Goal: Task Accomplishment & Management: Complete application form

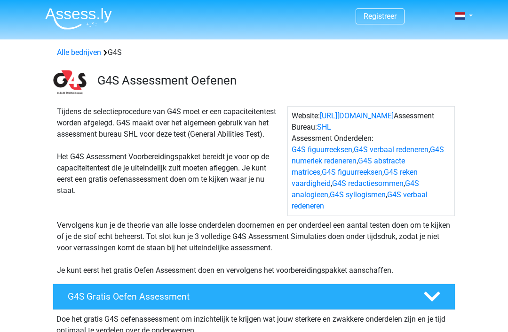
click at [87, 284] on div "G4S Gratis Oefen Assessment" at bounding box center [254, 297] width 402 height 26
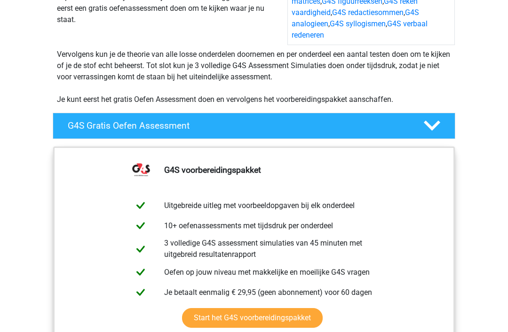
scroll to position [166, 0]
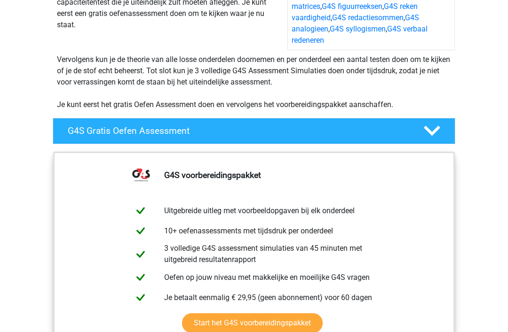
click at [440, 123] on div at bounding box center [431, 131] width 32 height 16
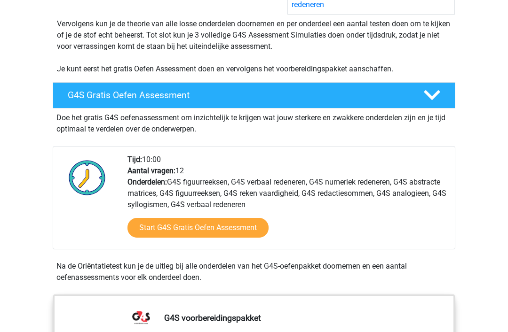
scroll to position [205, 0]
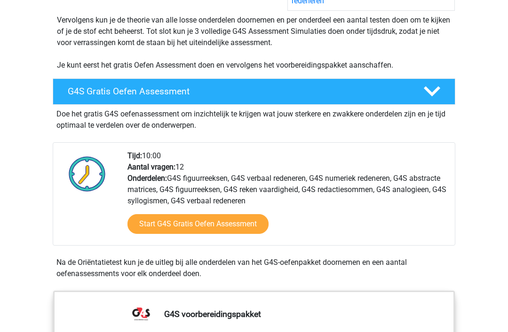
click at [170, 214] on link "Start G4S Gratis Oefen Assessment" at bounding box center [197, 224] width 141 height 20
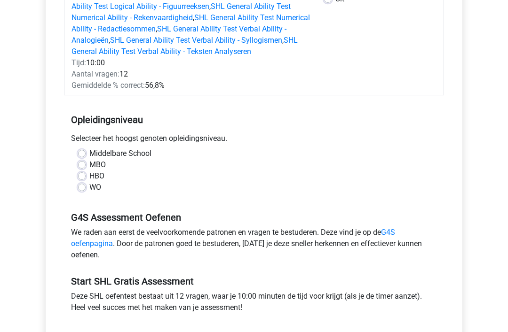
scroll to position [181, 0]
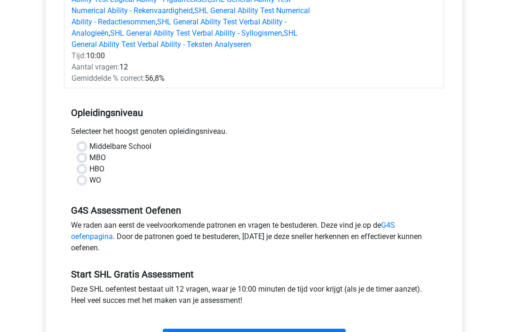
click at [89, 155] on label "MBO" at bounding box center [97, 158] width 16 height 11
click at [84, 155] on input "MBO" at bounding box center [82, 157] width 8 height 9
radio input "true"
click at [188, 332] on input "Start" at bounding box center [254, 339] width 183 height 18
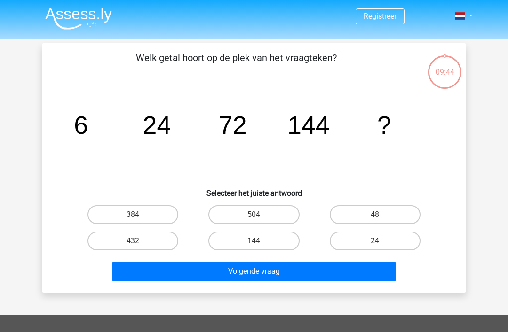
click at [382, 214] on label "48" at bounding box center [375, 214] width 91 height 19
click at [381, 215] on input "48" at bounding box center [378, 218] width 6 height 6
radio input "true"
click at [293, 272] on button "Volgende vraag" at bounding box center [254, 272] width 284 height 20
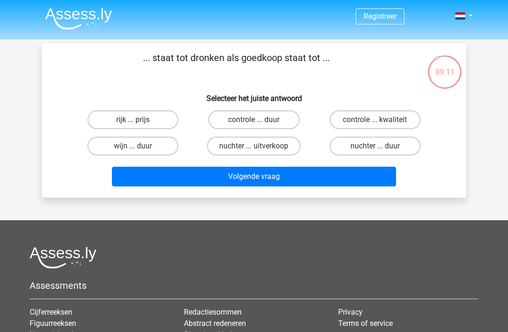
click at [263, 116] on label "controle ... duur" at bounding box center [253, 119] width 91 height 19
click at [260, 120] on input "controle ... duur" at bounding box center [257, 123] width 6 height 6
radio input "true"
click at [266, 146] on label "nuchter ... uitverkoop" at bounding box center [254, 146] width 94 height 19
click at [260, 146] on input "nuchter ... uitverkoop" at bounding box center [257, 149] width 6 height 6
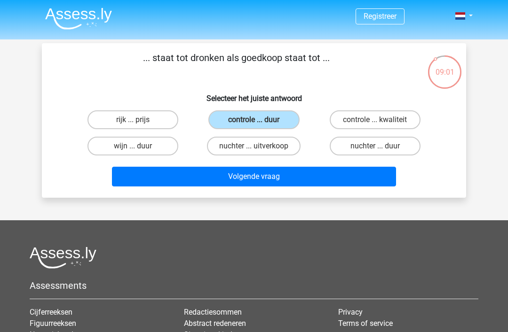
radio input "true"
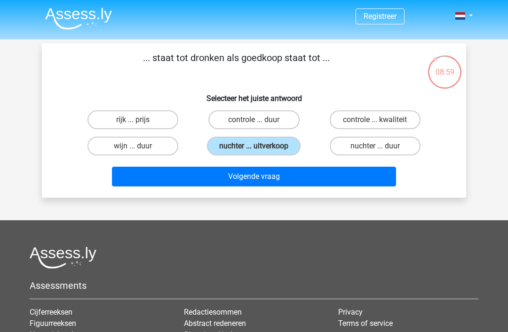
click at [251, 114] on label "controle ... duur" at bounding box center [253, 119] width 91 height 19
click at [254, 120] on input "controle ... duur" at bounding box center [257, 123] width 6 height 6
radio input "true"
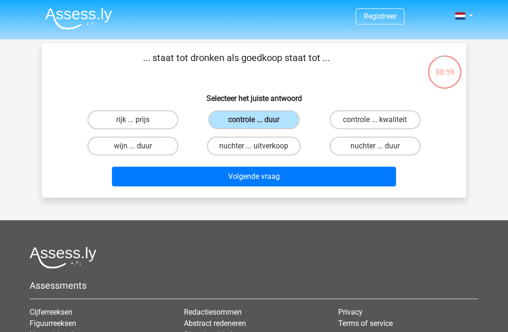
click at [264, 178] on button "Volgende vraag" at bounding box center [254, 177] width 284 height 20
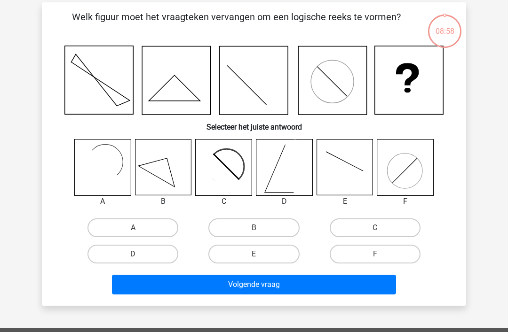
scroll to position [43, 0]
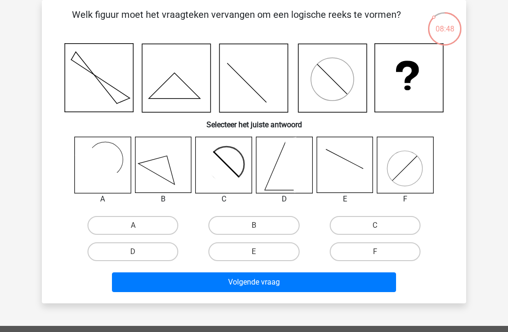
click at [378, 226] on input "C" at bounding box center [378, 229] width 6 height 6
radio input "true"
click at [281, 280] on button "Volgende vraag" at bounding box center [254, 283] width 284 height 20
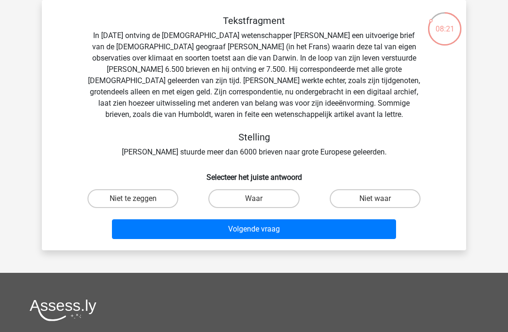
click at [263, 193] on label "Waar" at bounding box center [253, 198] width 91 height 19
click at [260, 199] on input "Waar" at bounding box center [257, 202] width 6 height 6
radio input "true"
click at [267, 232] on button "Volgende vraag" at bounding box center [254, 230] width 284 height 20
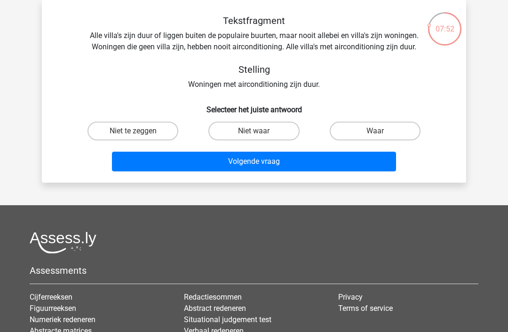
click at [383, 126] on label "Waar" at bounding box center [375, 131] width 91 height 19
click at [381, 131] on input "Waar" at bounding box center [378, 134] width 6 height 6
radio input "true"
click at [301, 164] on button "Volgende vraag" at bounding box center [254, 162] width 284 height 20
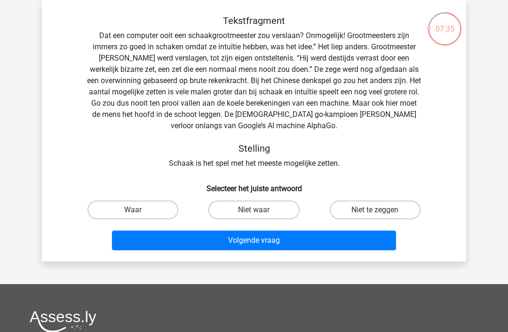
click at [116, 204] on label "Waar" at bounding box center [132, 210] width 91 height 19
click at [133, 210] on input "Waar" at bounding box center [136, 213] width 6 height 6
radio input "true"
click at [154, 243] on button "Volgende vraag" at bounding box center [254, 241] width 284 height 20
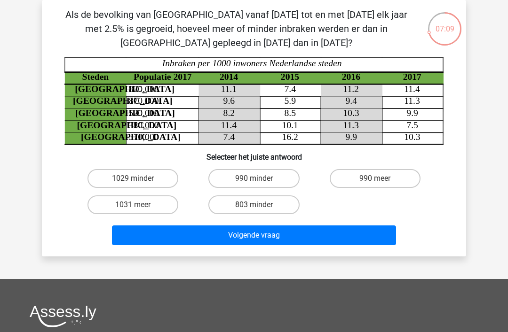
click at [277, 204] on label "803 minder" at bounding box center [253, 205] width 91 height 19
click at [260, 205] on input "803 minder" at bounding box center [257, 208] width 6 height 6
radio input "true"
click at [316, 234] on button "Volgende vraag" at bounding box center [254, 236] width 284 height 20
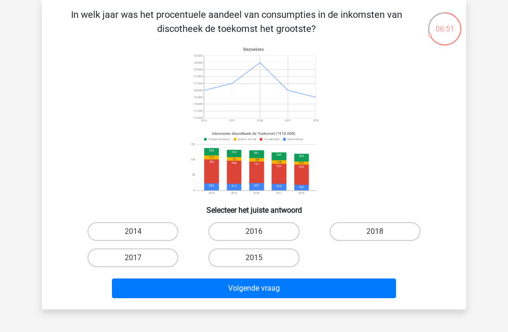
click at [400, 225] on label "2018" at bounding box center [375, 231] width 91 height 19
click at [381, 232] on input "2018" at bounding box center [378, 235] width 6 height 6
radio input "true"
click at [365, 286] on button "Volgende vraag" at bounding box center [254, 289] width 284 height 20
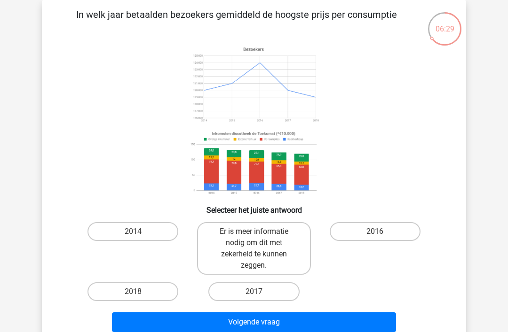
click at [402, 223] on label "2016" at bounding box center [375, 231] width 91 height 19
click at [381, 232] on input "2016" at bounding box center [378, 235] width 6 height 6
radio input "true"
click at [301, 322] on button "Volgende vraag" at bounding box center [254, 323] width 284 height 20
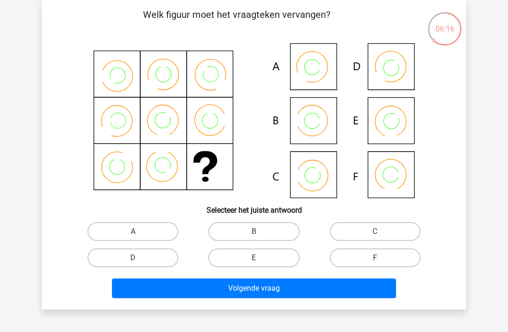
click at [384, 258] on label "F" at bounding box center [375, 258] width 91 height 19
click at [381, 258] on input "F" at bounding box center [378, 261] width 6 height 6
radio input "true"
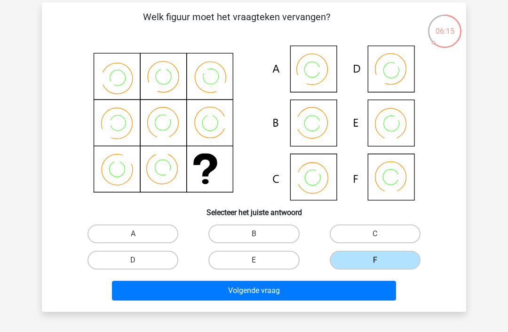
click at [368, 298] on button "Volgende vraag" at bounding box center [254, 291] width 284 height 20
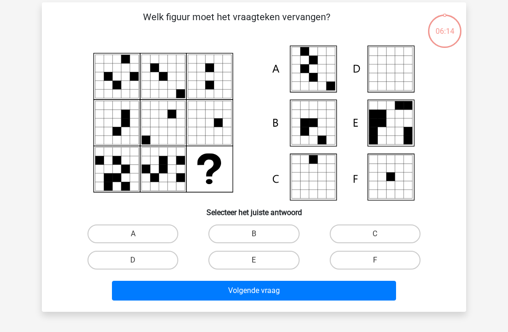
scroll to position [43, 0]
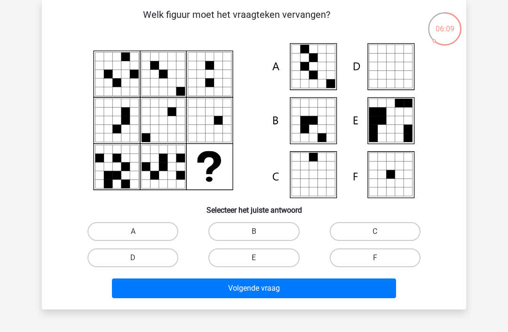
click at [240, 251] on label "E" at bounding box center [253, 258] width 91 height 19
click at [254, 258] on input "E" at bounding box center [257, 261] width 6 height 6
radio input "true"
click at [220, 286] on button "Volgende vraag" at bounding box center [254, 289] width 284 height 20
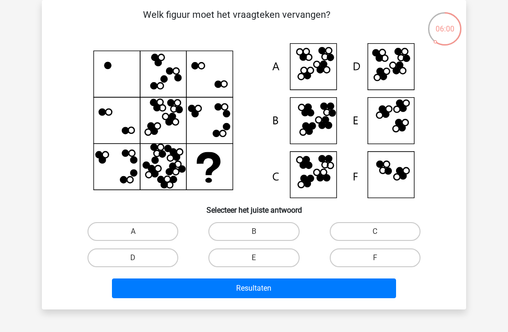
click at [134, 250] on label "D" at bounding box center [132, 258] width 91 height 19
click at [134, 258] on input "D" at bounding box center [136, 261] width 6 height 6
radio input "true"
click at [149, 283] on button "Resultaten" at bounding box center [254, 289] width 284 height 20
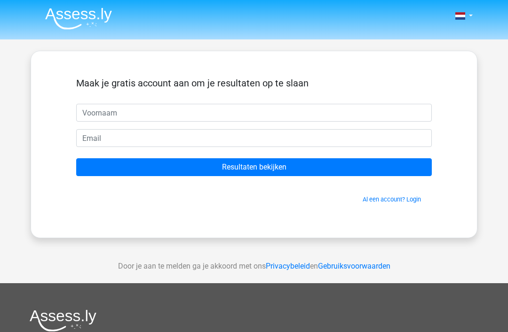
click at [103, 104] on input "text" at bounding box center [253, 113] width 355 height 18
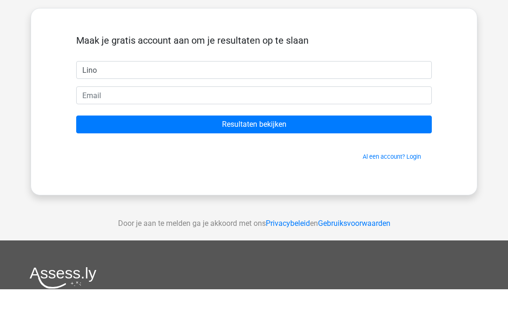
type input "Lino"
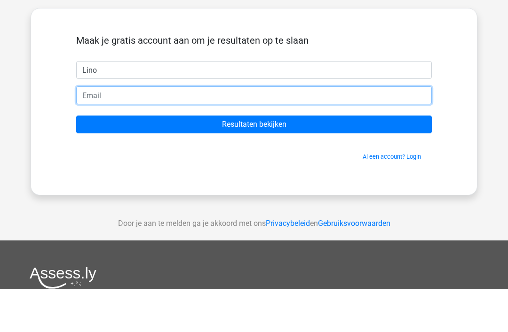
click at [109, 129] on input "email" at bounding box center [253, 138] width 355 height 18
type input "linocodfried@hotmail.com"
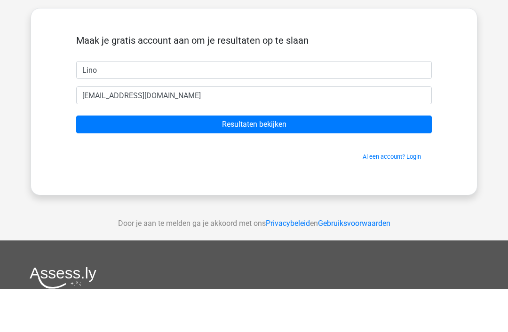
click at [162, 158] on input "Resultaten bekijken" at bounding box center [253, 167] width 355 height 18
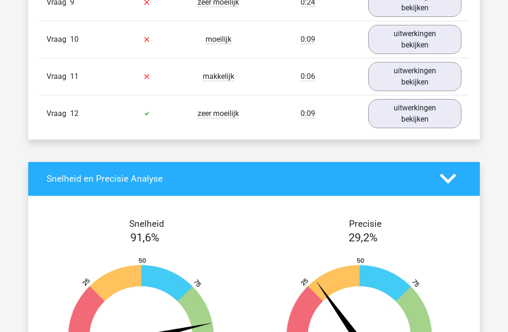
scroll to position [1660, 0]
